Goal: Transaction & Acquisition: Download file/media

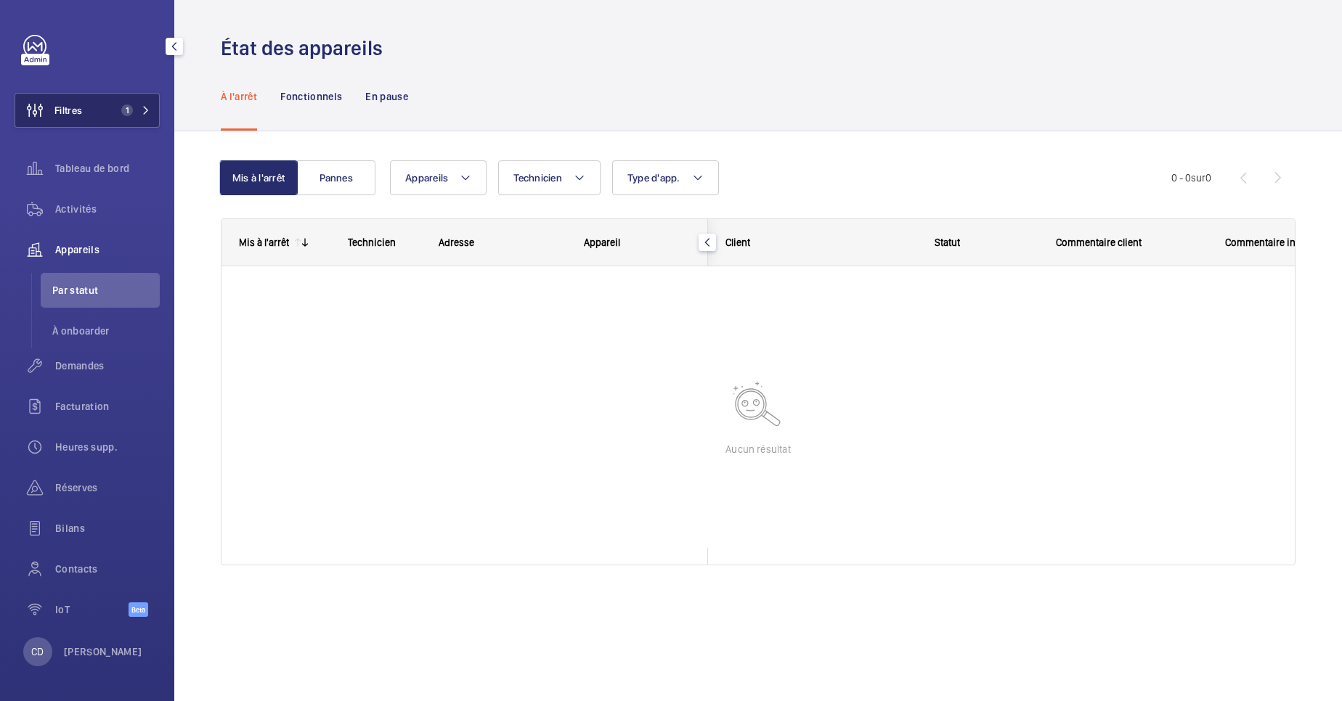
click at [76, 118] on span "Filtres" at bounding box center [48, 110] width 67 height 35
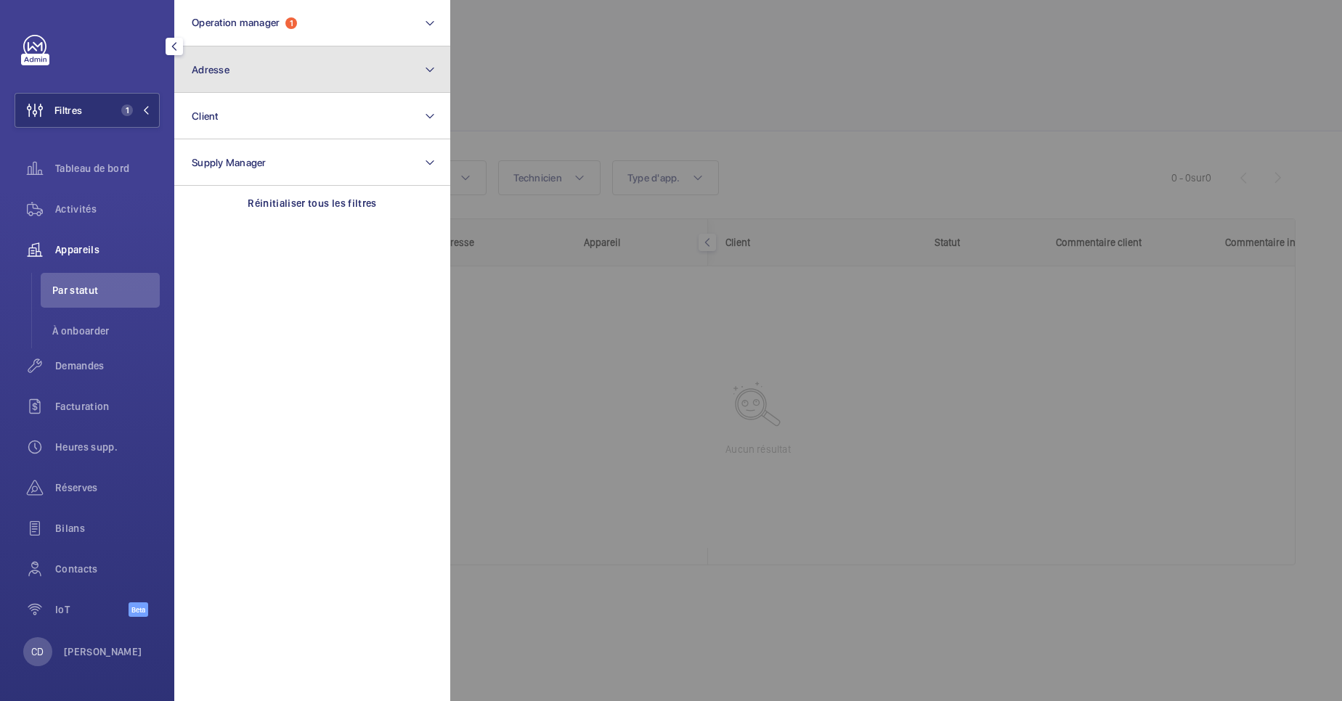
click at [256, 48] on button "Adresse" at bounding box center [312, 69] width 276 height 46
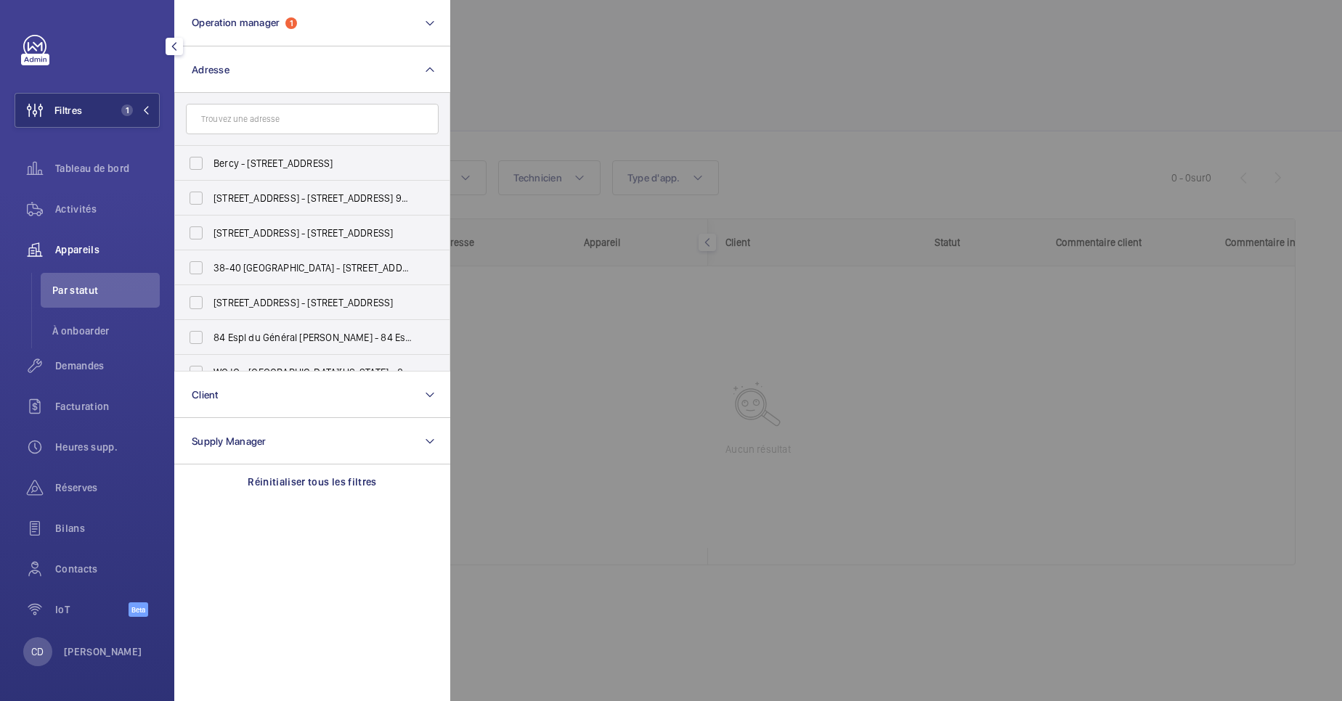
click at [751, 448] on div at bounding box center [1121, 350] width 1342 height 701
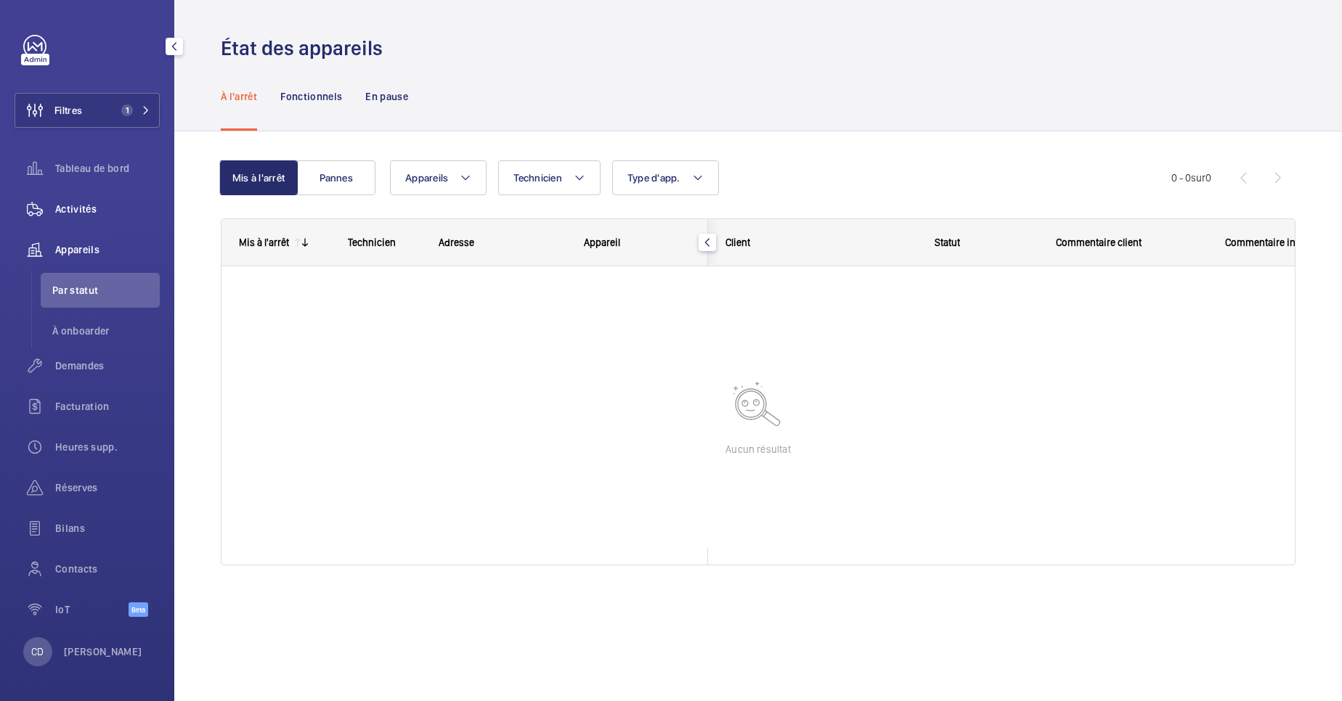
click at [68, 216] on span "Activités" at bounding box center [107, 209] width 105 height 15
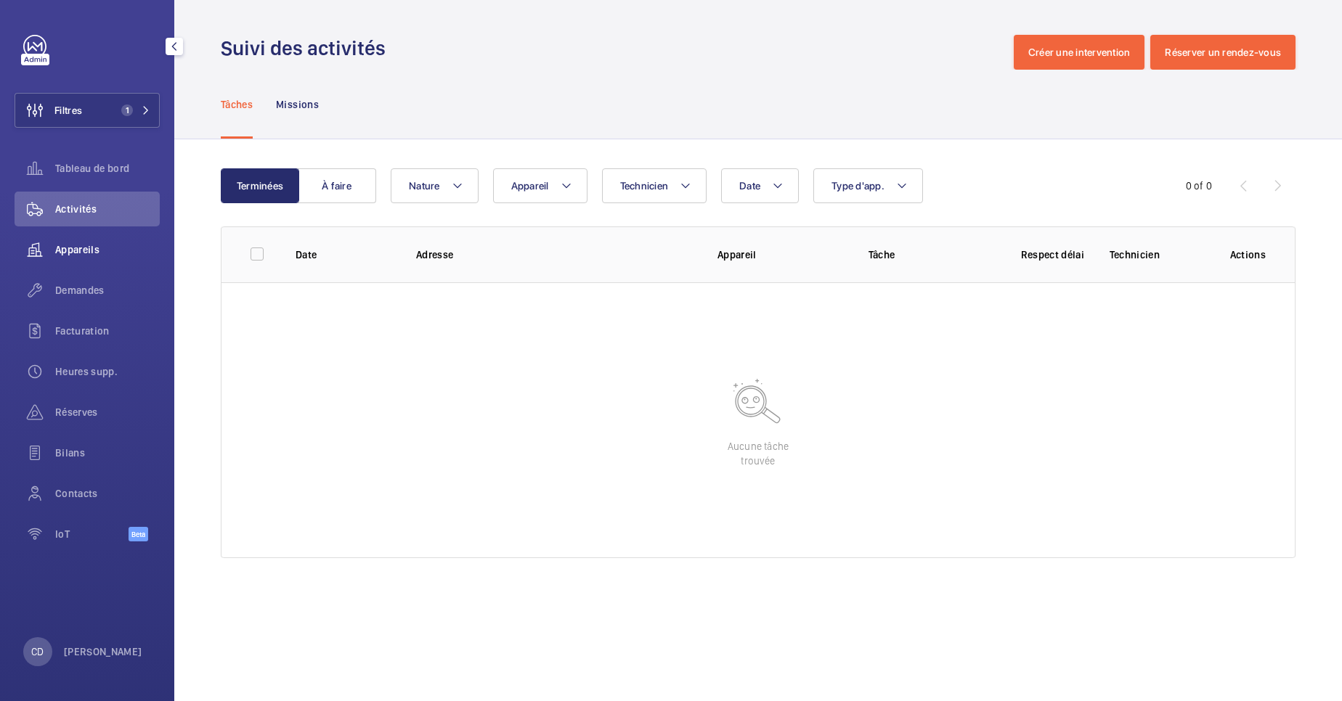
click at [66, 260] on div "Appareils" at bounding box center [87, 249] width 145 height 35
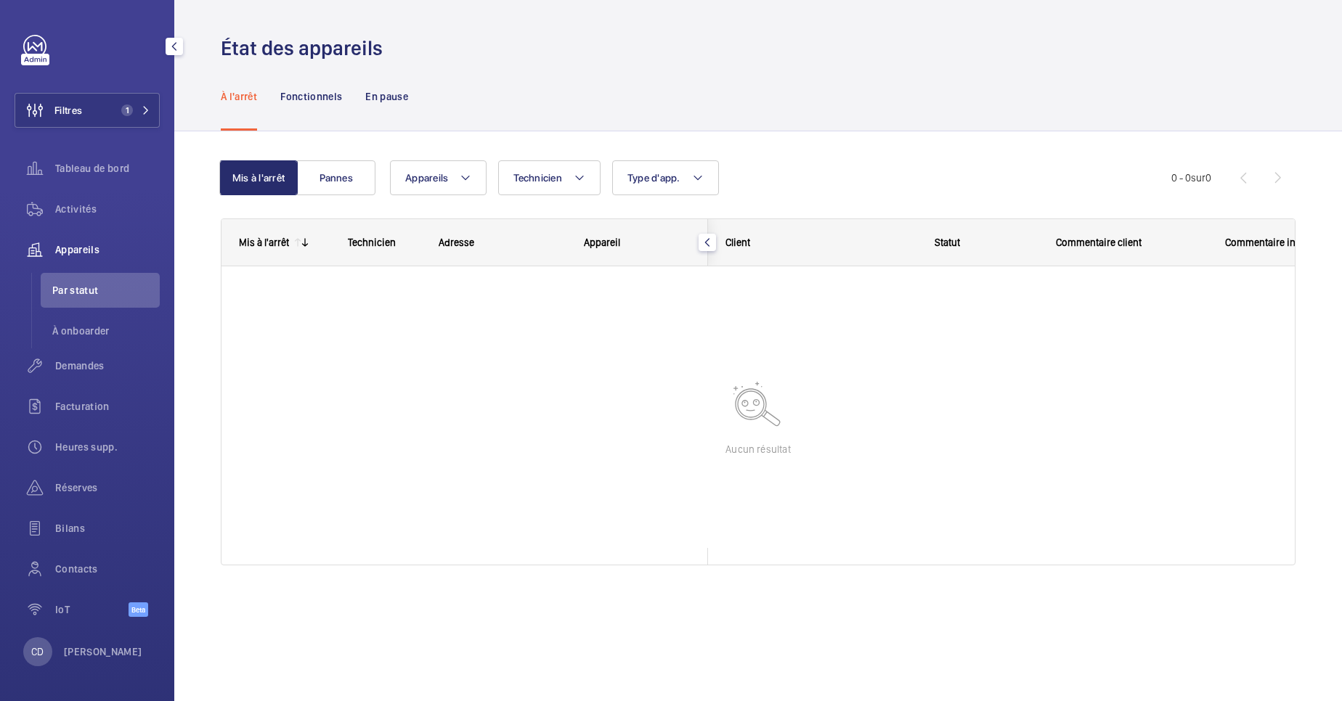
click at [69, 231] on div "Activités" at bounding box center [87, 212] width 145 height 41
click at [78, 200] on div "Activités" at bounding box center [87, 209] width 145 height 35
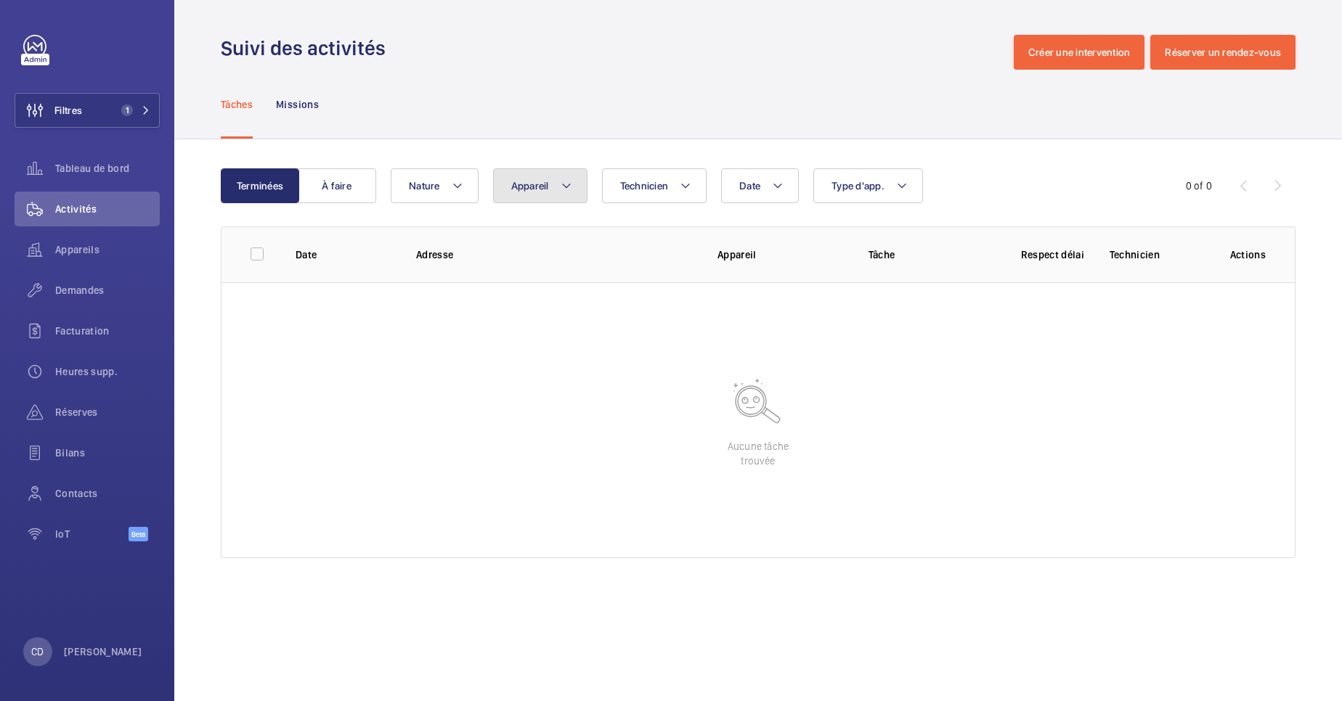
click at [545, 181] on span "Appareil" at bounding box center [530, 186] width 38 height 12
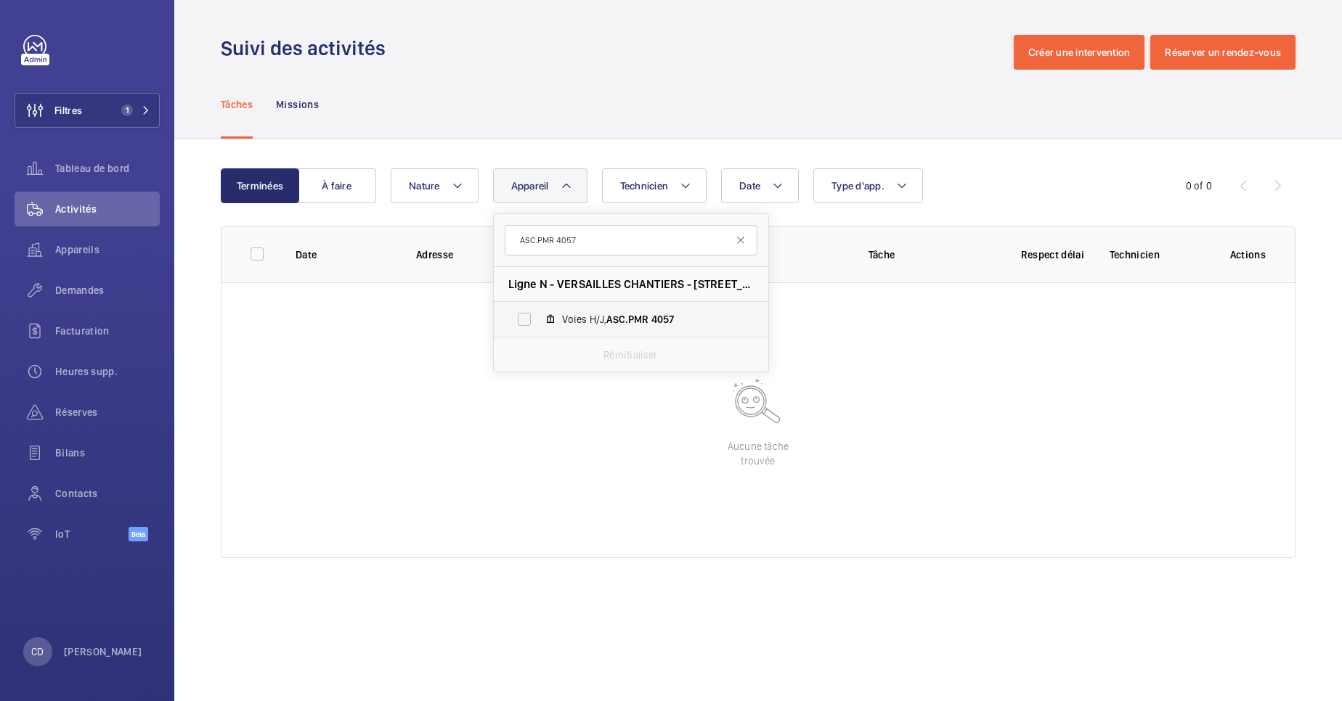
type input "ASC.PMR 4057"
click at [697, 322] on span "Voies H/J, ASC.PMR 4057" at bounding box center [646, 319] width 168 height 15
click at [539, 322] on input "Voies H/J, ASC.PMR 4057" at bounding box center [524, 319] width 29 height 29
checkbox input "true"
click at [86, 117] on button "Filtres 1" at bounding box center [87, 110] width 145 height 35
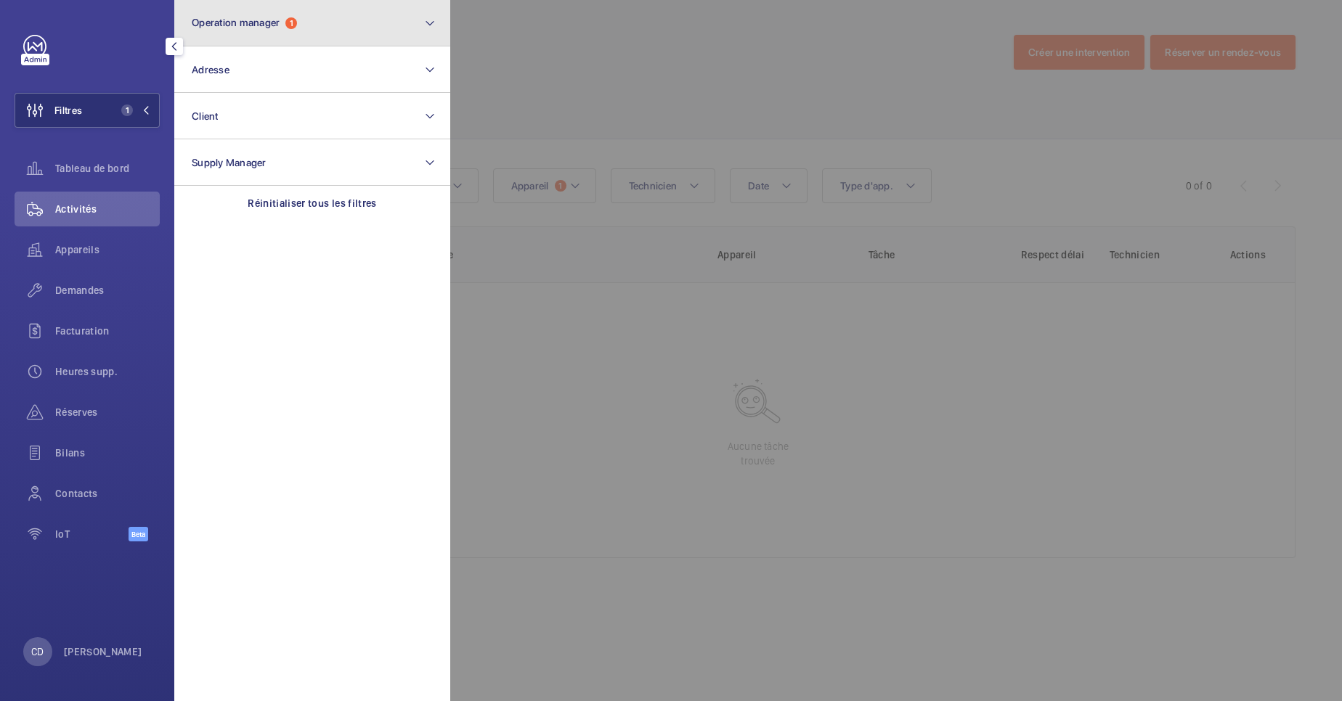
click at [322, 30] on button "Operation manager 1" at bounding box center [312, 23] width 276 height 46
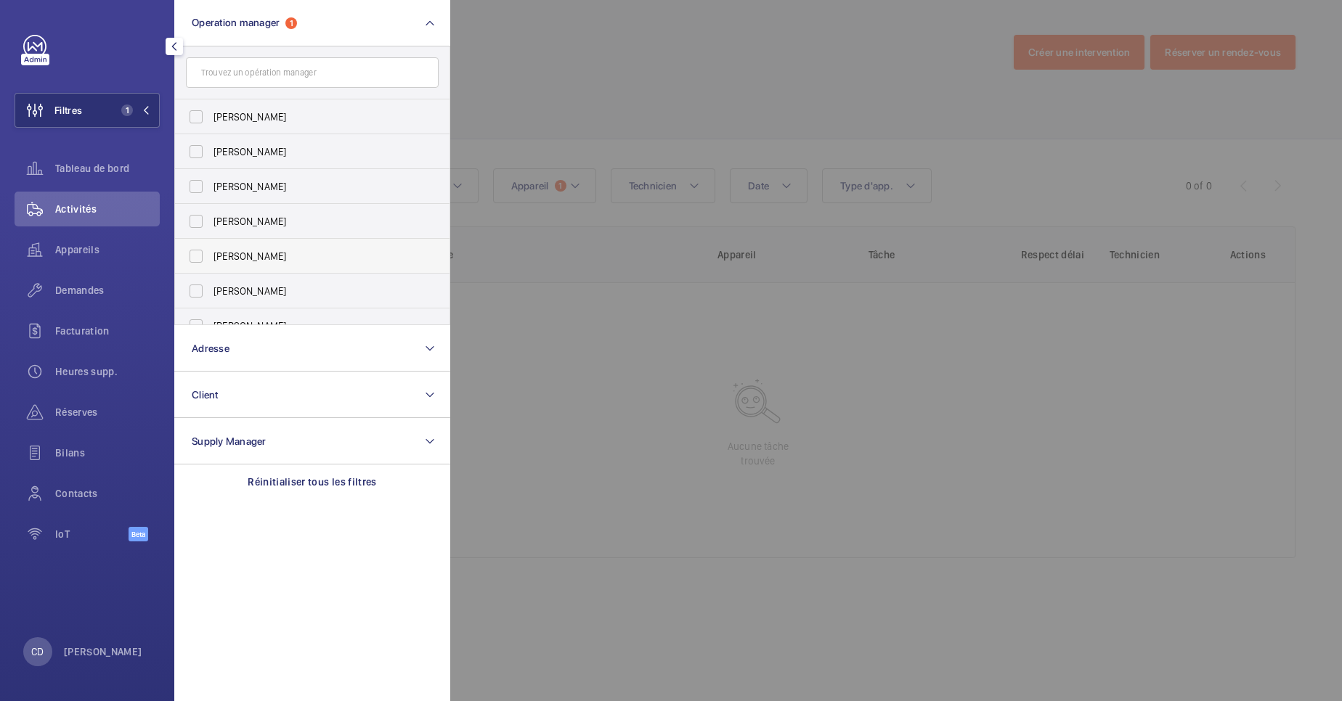
click at [266, 253] on span "[PERSON_NAME]" at bounding box center [313, 256] width 200 height 15
click at [211, 253] on input "[PERSON_NAME]" at bounding box center [196, 256] width 29 height 29
checkbox input "true"
click at [585, 519] on div at bounding box center [1121, 350] width 1342 height 701
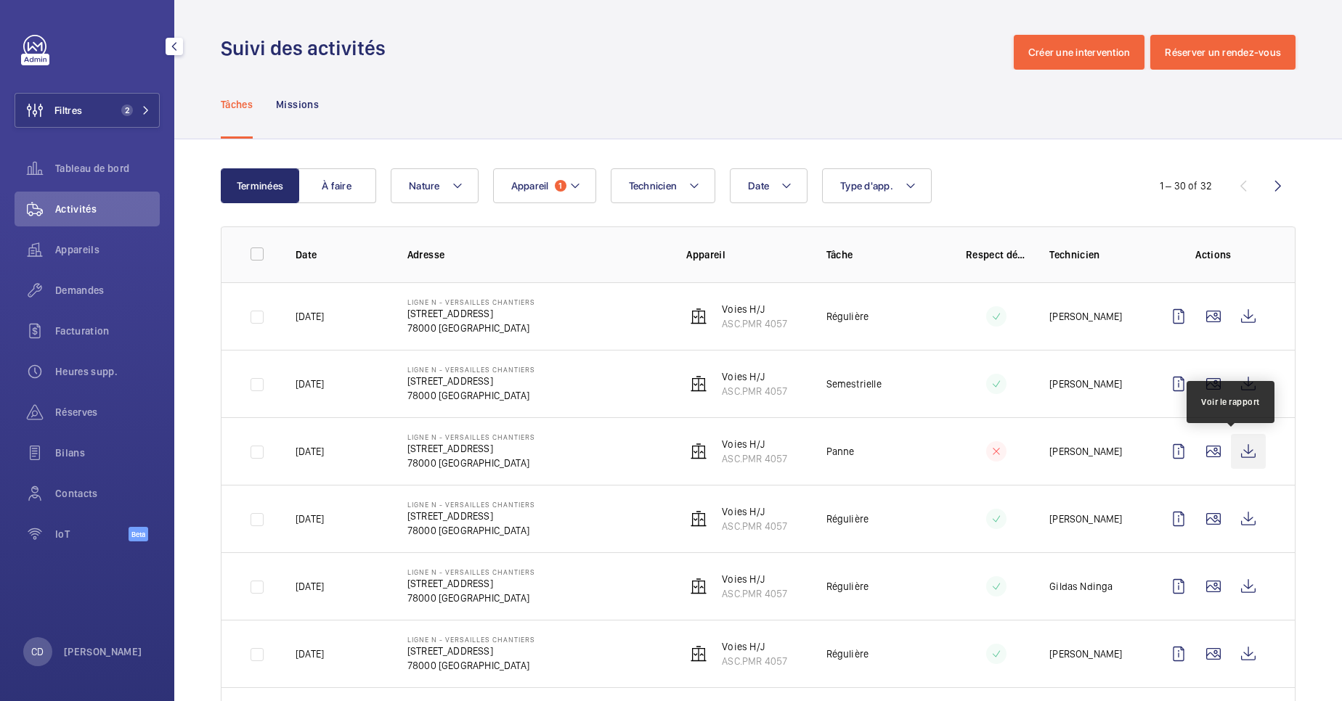
click at [1238, 461] on wm-front-icon-button at bounding box center [1248, 451] width 35 height 35
